Goal: Information Seeking & Learning: Understand process/instructions

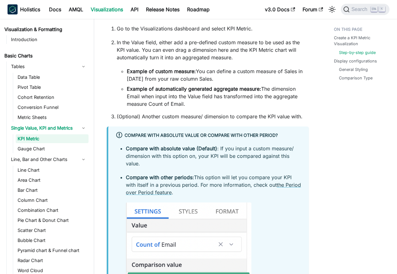
scroll to position [452, 0]
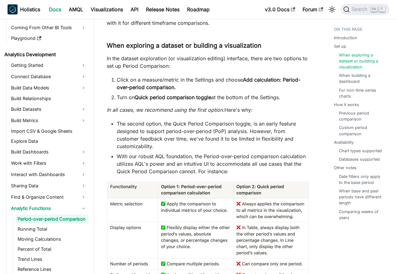
scroll to position [226, 0]
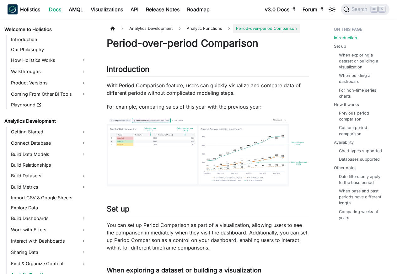
scroll to position [67, 0]
